Goal: Communication & Community: Connect with others

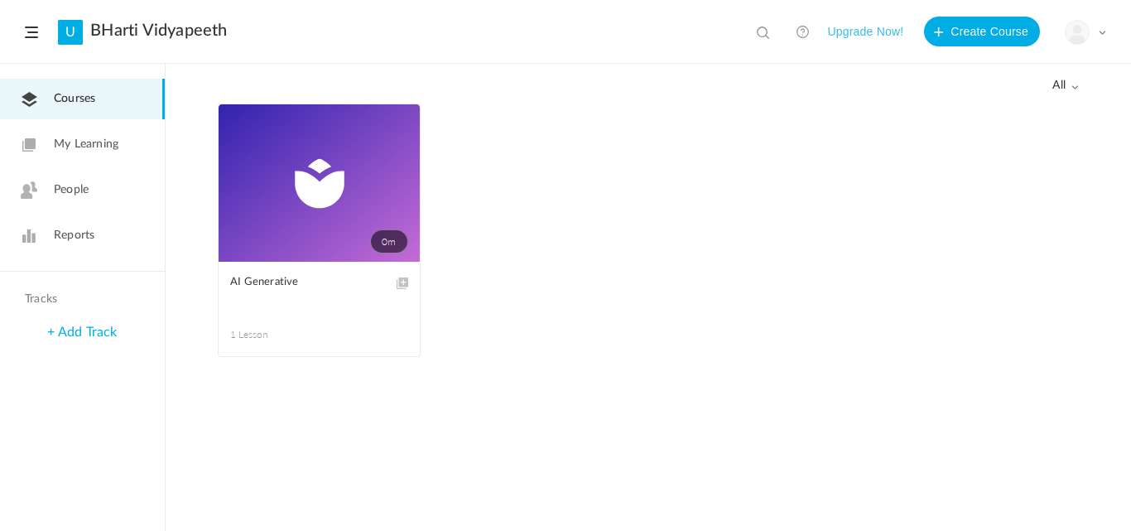
click at [88, 139] on span "My Learning" at bounding box center [86, 144] width 65 height 17
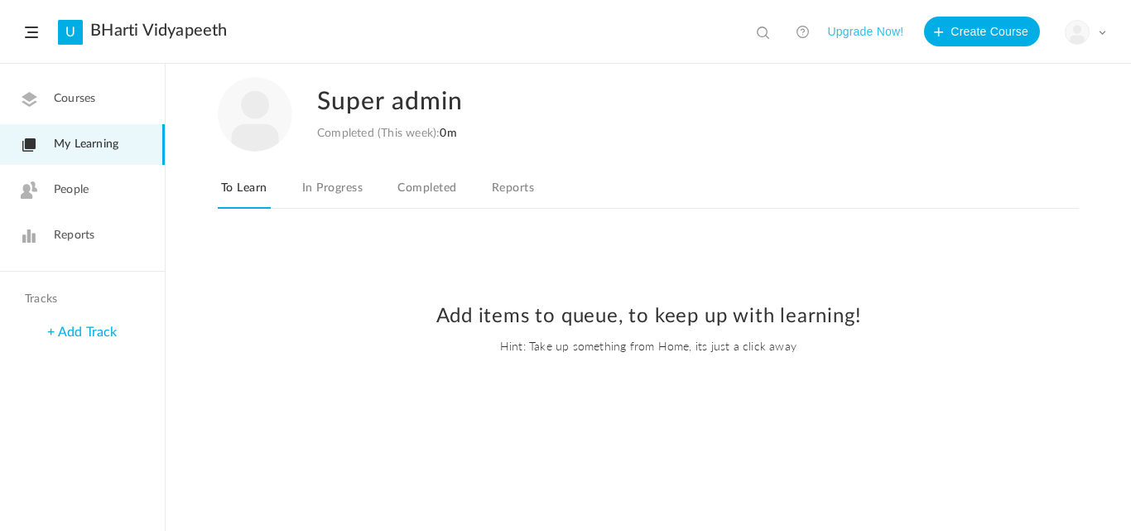
click at [84, 195] on span "People" at bounding box center [71, 189] width 35 height 17
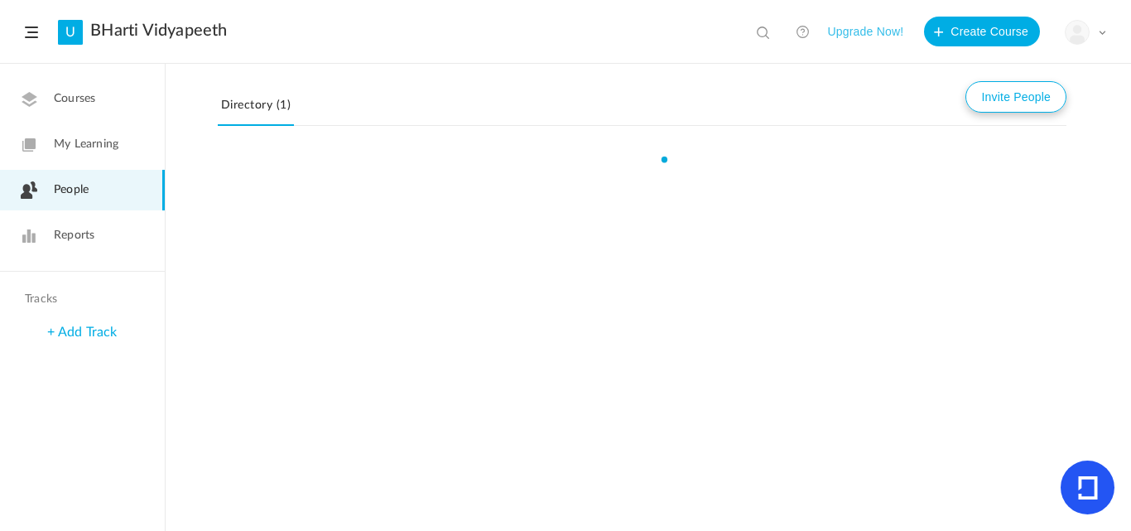
click at [992, 96] on button "Invite People" at bounding box center [1015, 96] width 101 height 31
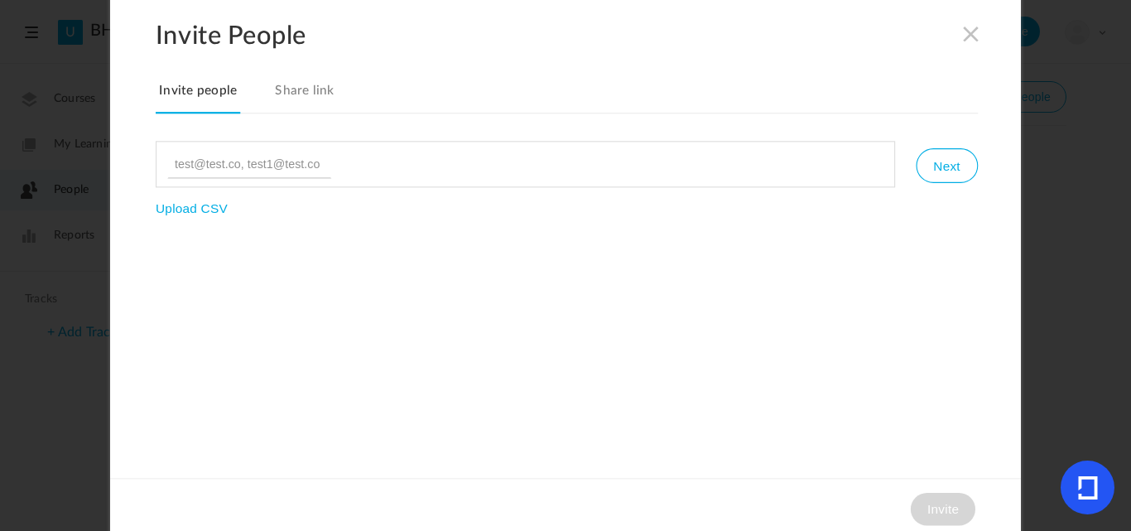
click at [971, 34] on span at bounding box center [971, 33] width 18 height 18
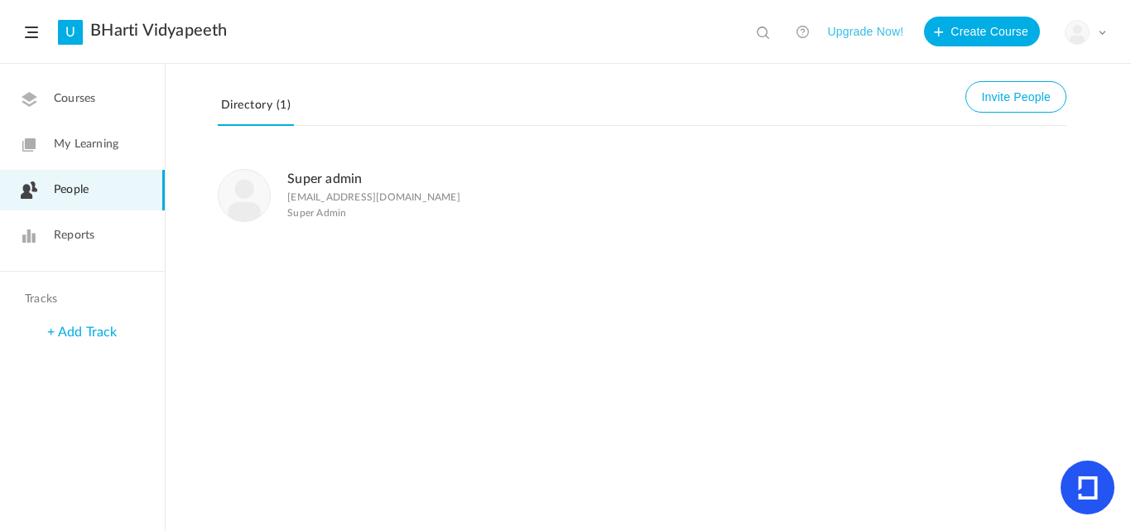
click at [373, 195] on p "[EMAIL_ADDRESS][DOMAIN_NAME]" at bounding box center [373, 197] width 173 height 12
copy figcaption "[EMAIL_ADDRESS][DOMAIN_NAME] Super Admin"
drag, startPoint x: 289, startPoint y: 196, endPoint x: 418, endPoint y: 206, distance: 129.5
click at [420, 194] on div "Super admin [EMAIL_ADDRESS][DOMAIN_NAME] Super Admin" at bounding box center [583, 195] width 730 height 54
